Goal: Transaction & Acquisition: Download file/media

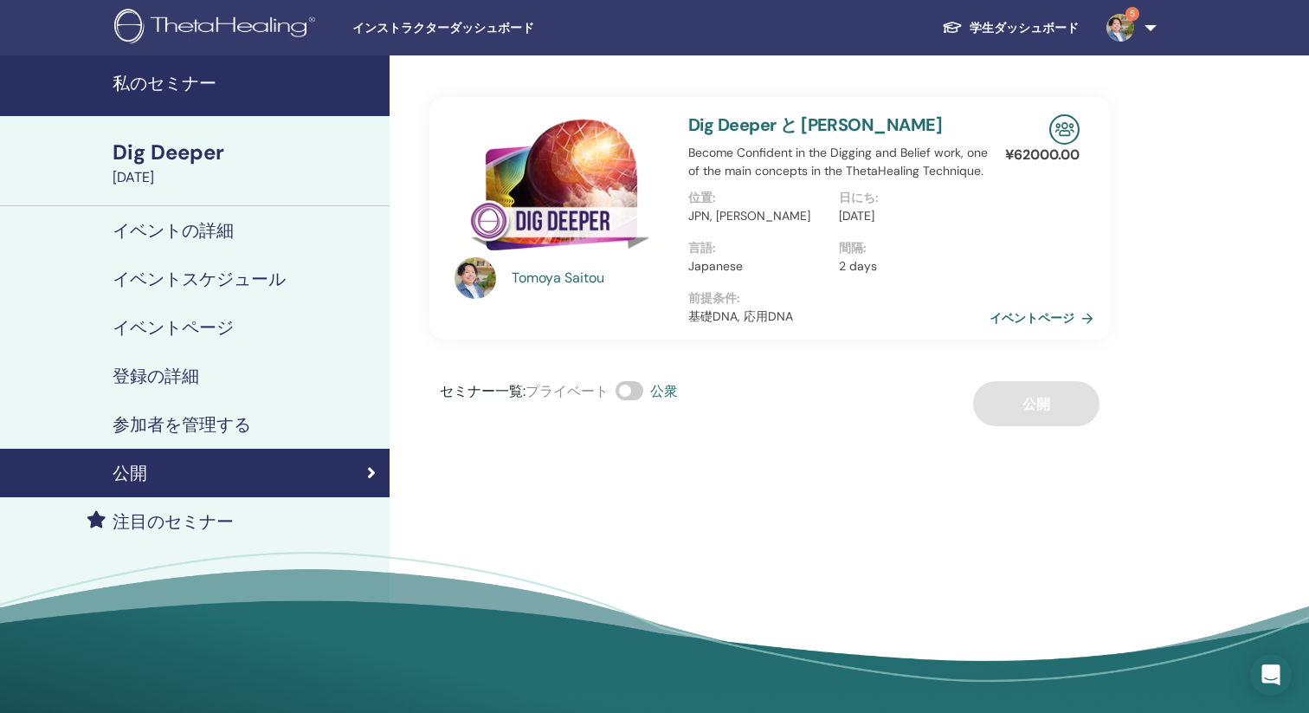
click at [208, 379] on div "登録の詳細" at bounding box center [195, 375] width 362 height 21
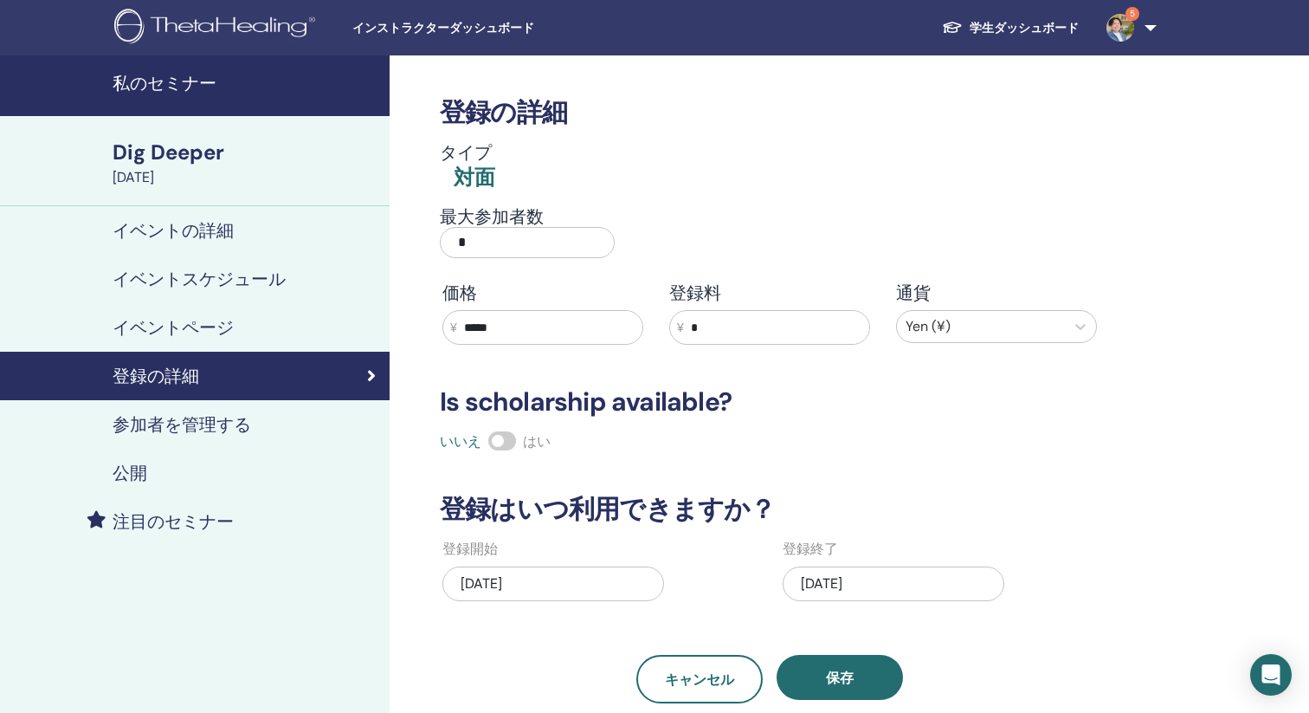
click at [146, 421] on h4 "参加者を管理する" at bounding box center [182, 424] width 139 height 21
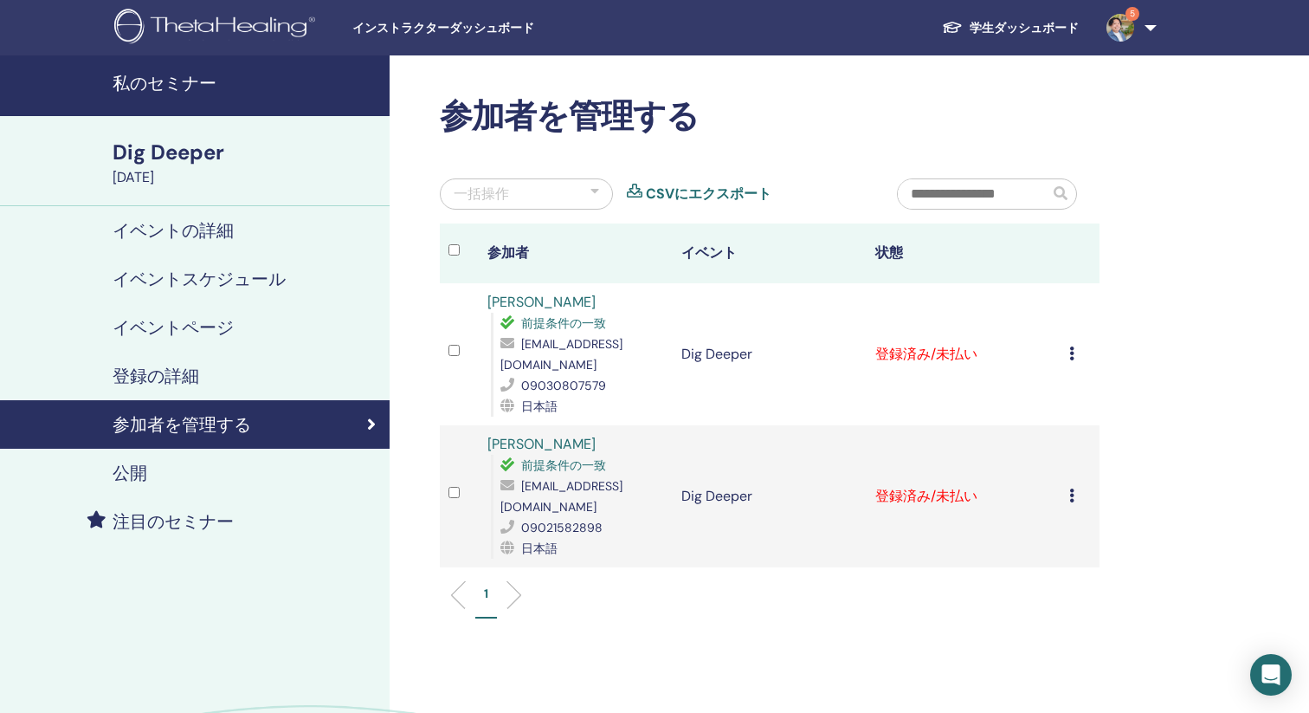
click at [1072, 348] on icon at bounding box center [1072, 353] width 5 height 14
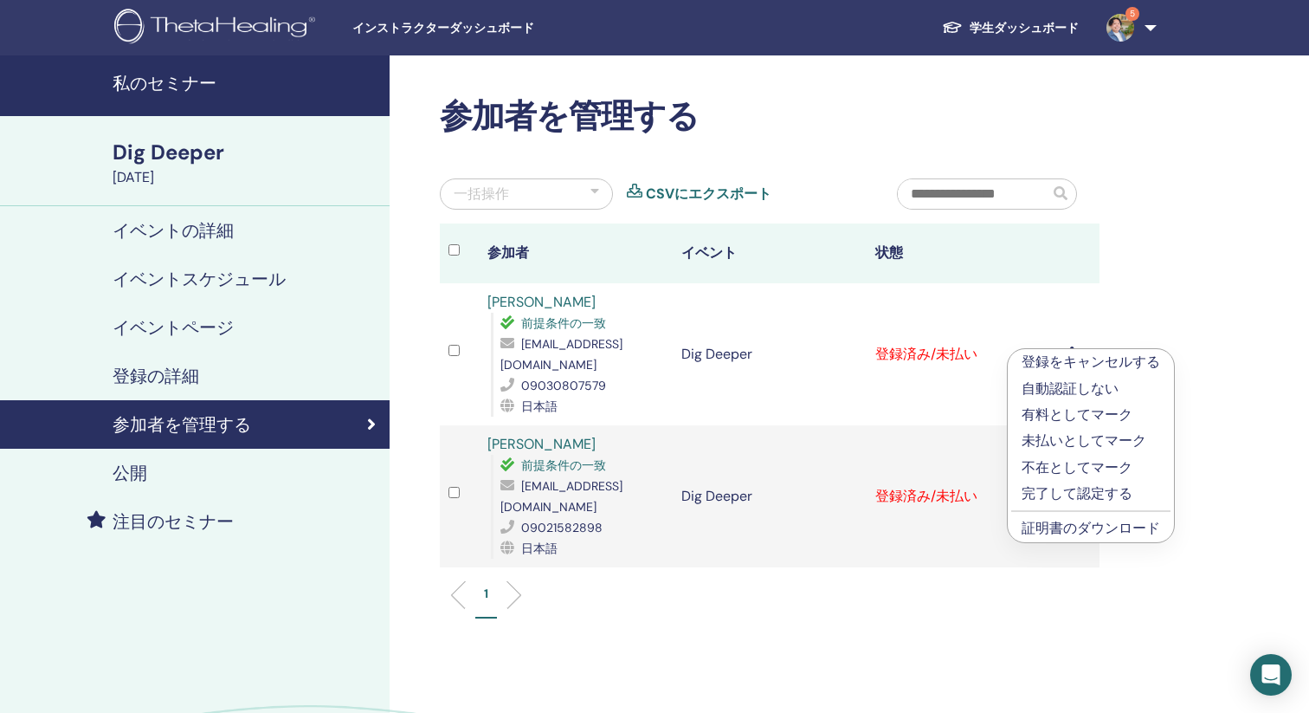
click at [1074, 527] on link "証明書のダウンロード" at bounding box center [1091, 528] width 139 height 18
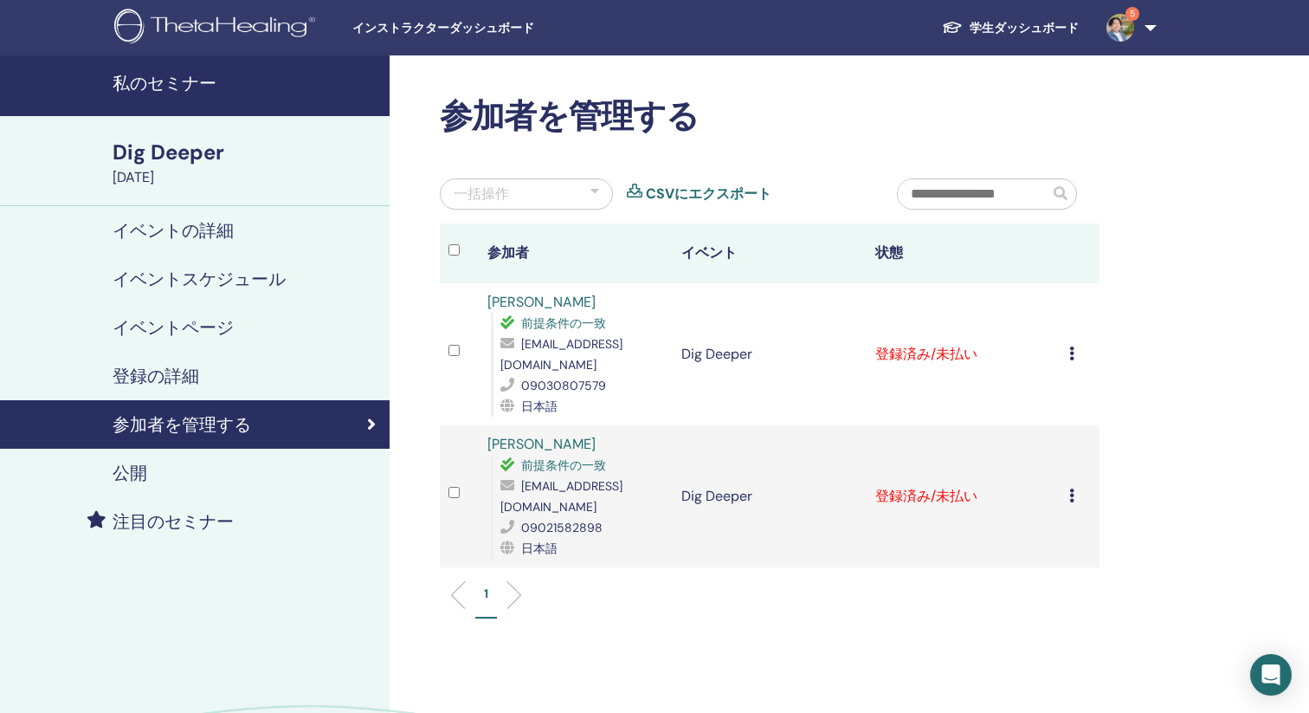
click at [1074, 489] on icon at bounding box center [1072, 495] width 5 height 14
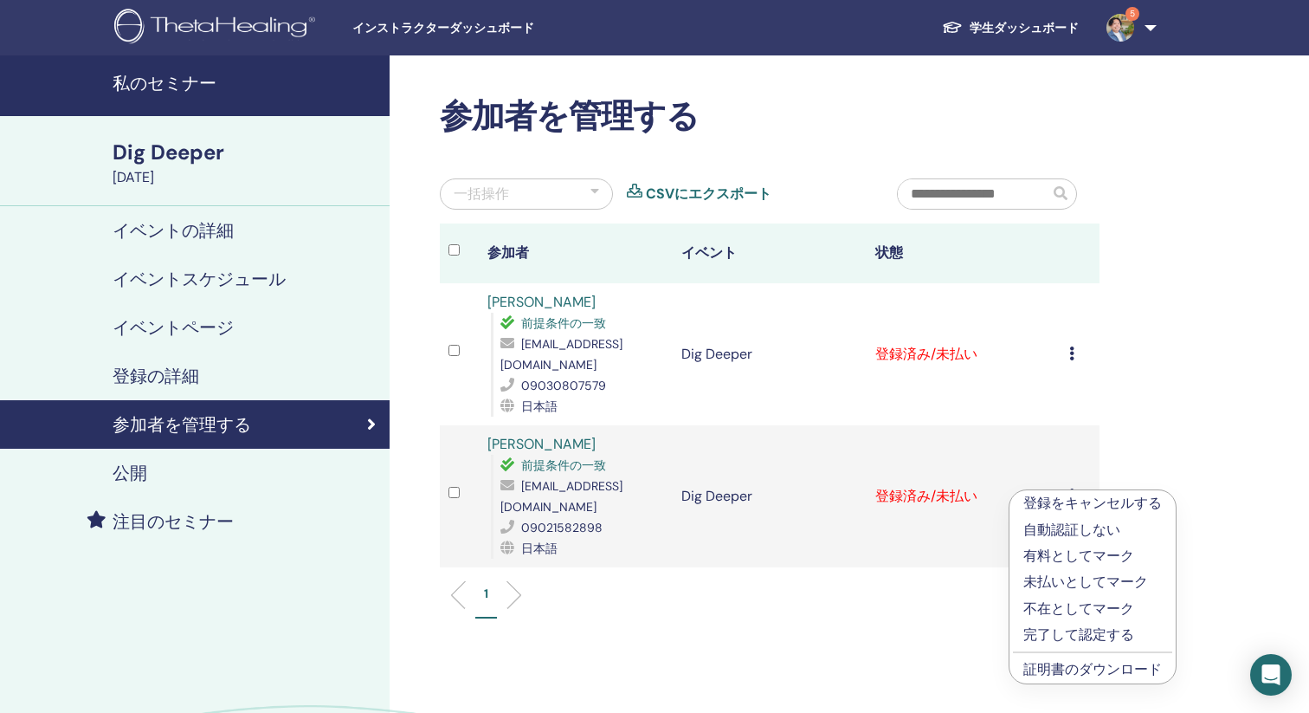
click at [1075, 665] on link "証明書のダウンロード" at bounding box center [1093, 669] width 139 height 18
